Goal: Transaction & Acquisition: Purchase product/service

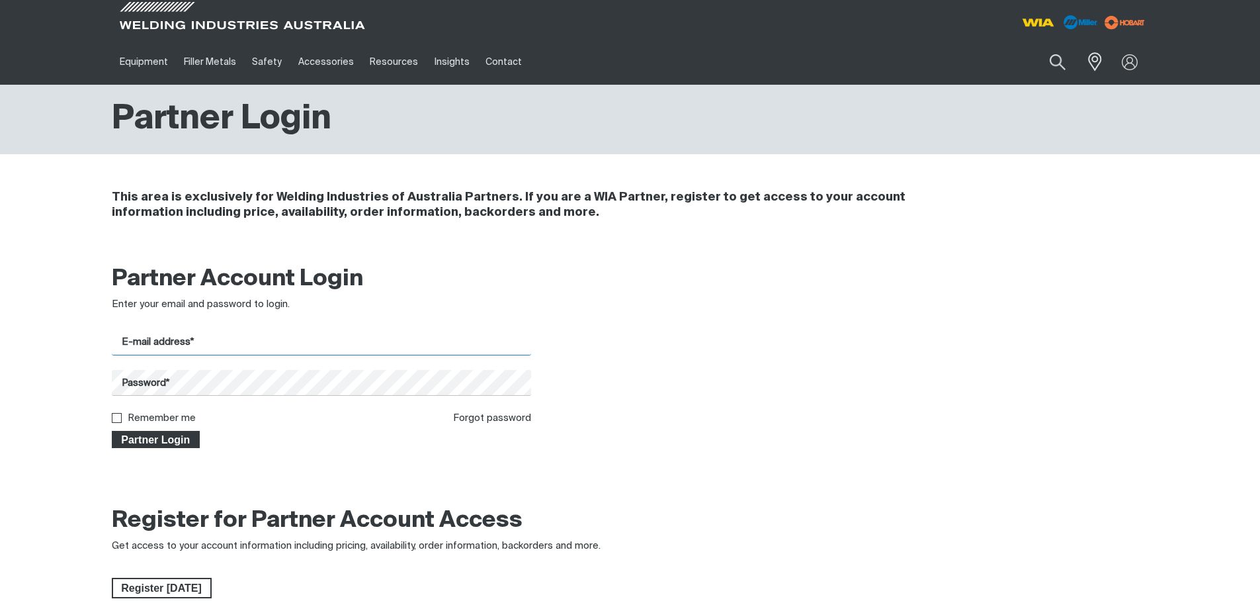
type input "[PERSON_NAME][EMAIL_ADDRESS][DOMAIN_NAME]"
click at [161, 441] on span "Partner Login" at bounding box center [156, 439] width 86 height 17
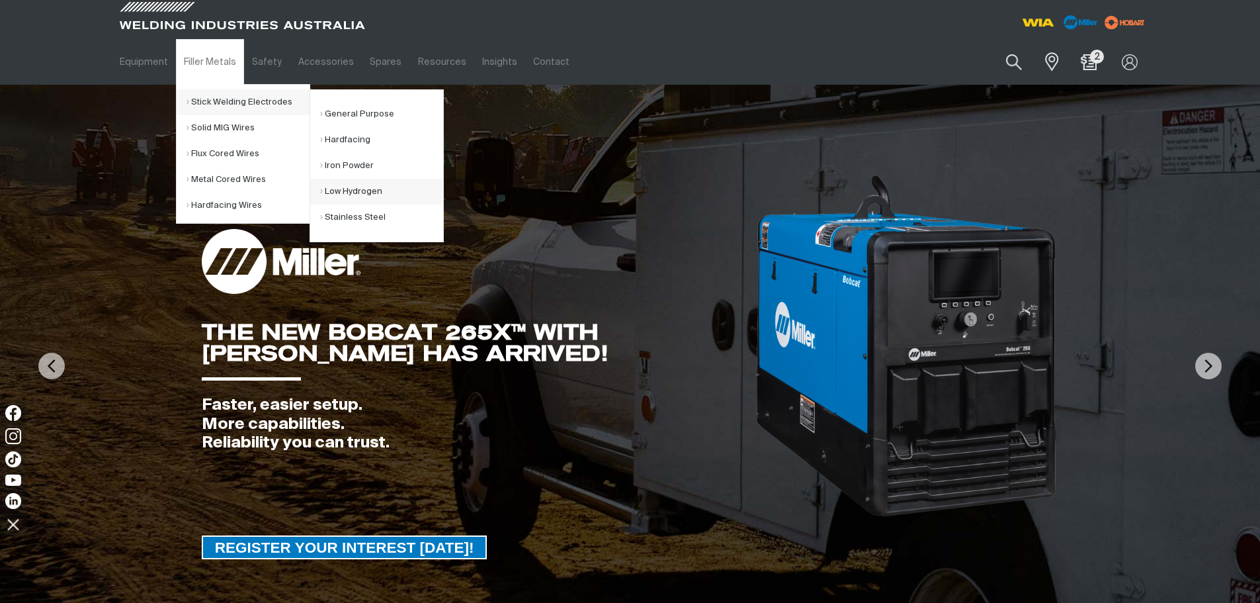
click at [356, 193] on link "Low Hydrogen" at bounding box center [381, 192] width 123 height 26
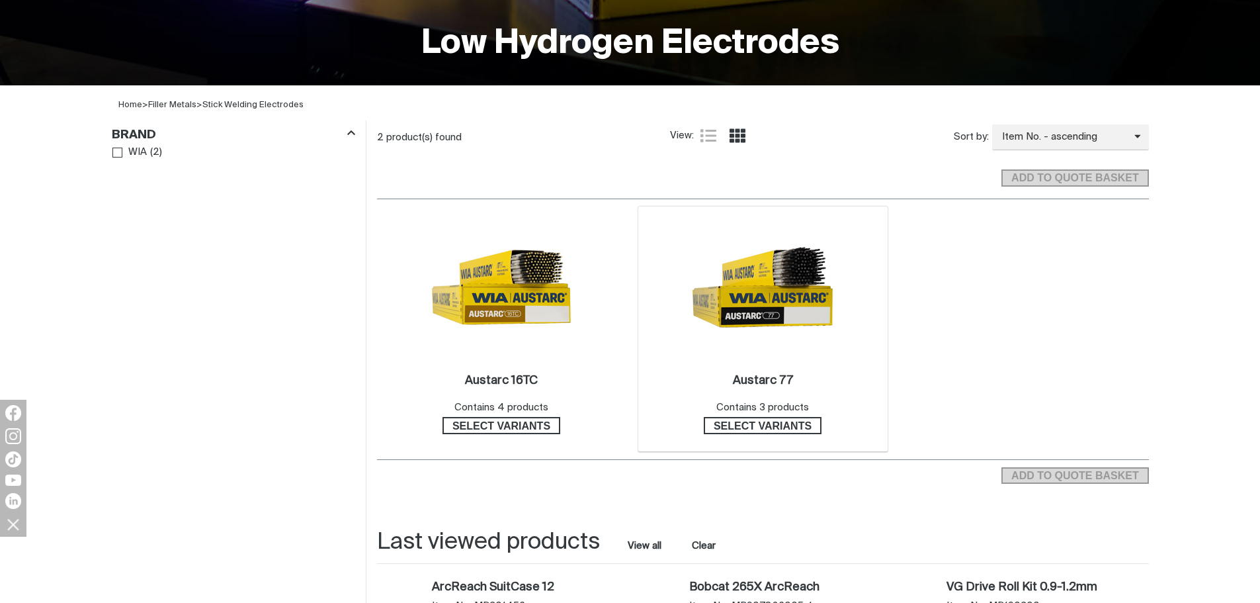
scroll to position [397, 0]
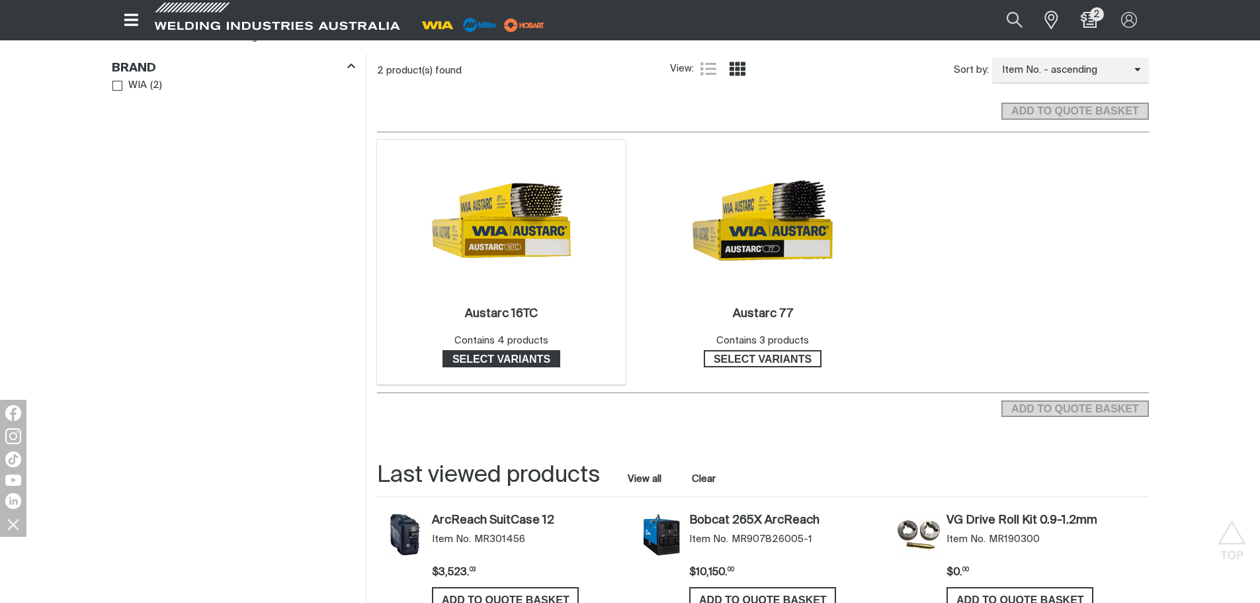
click at [523, 357] on span "Select variants" at bounding box center [501, 358] width 115 height 17
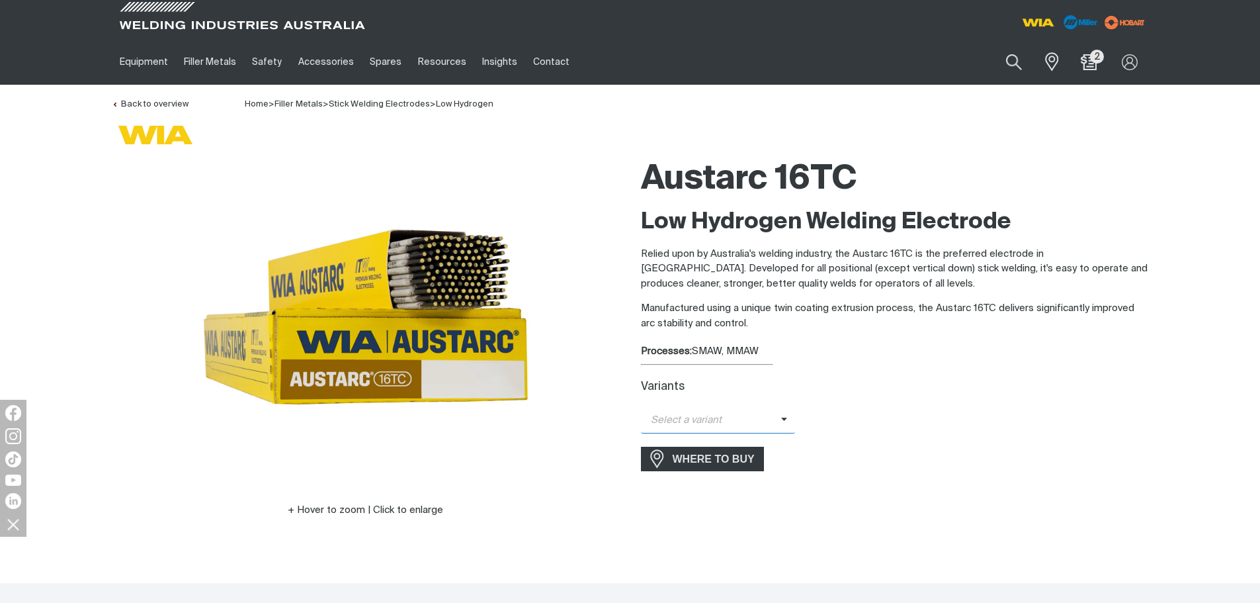
click at [677, 427] on span "Select a variant" at bounding box center [711, 420] width 140 height 15
click at [678, 443] on span "Austarc 16TC - 2.5mm" at bounding box center [718, 443] width 155 height 20
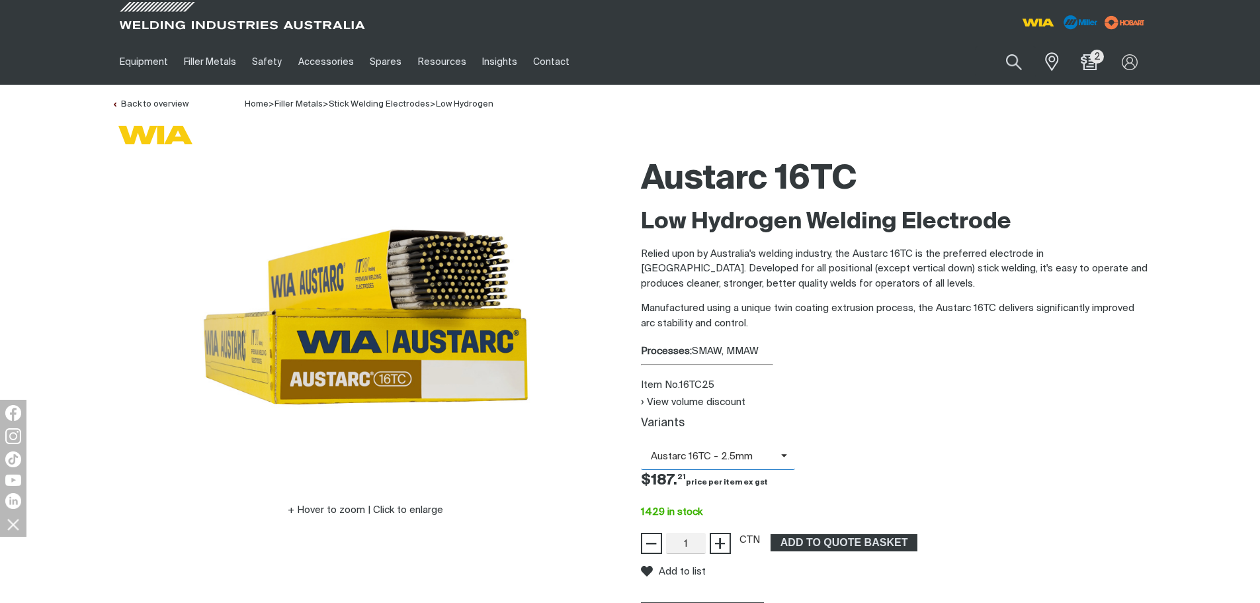
click at [723, 457] on span "Austarc 16TC - 2.5mm" at bounding box center [711, 456] width 140 height 15
click at [726, 476] on span "Austarc 16TC - 2.5mm" at bounding box center [718, 480] width 155 height 20
